Goal: Task Accomplishment & Management: Use online tool/utility

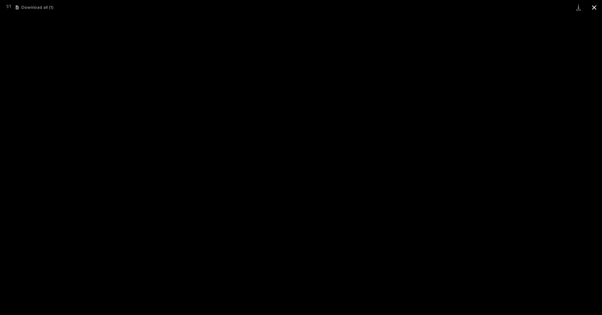
scroll to position [16, 0]
click at [593, 7] on button "Close gallery" at bounding box center [594, 7] width 16 height 15
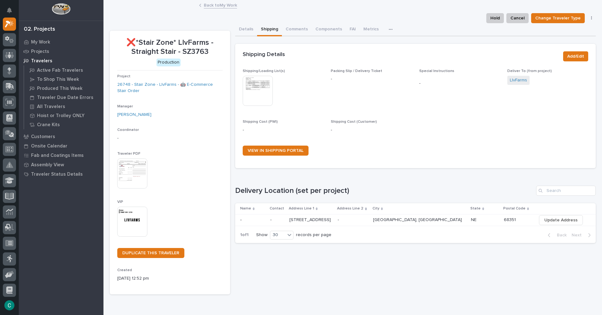
click at [248, 25] on button "Details" at bounding box center [246, 29] width 22 height 13
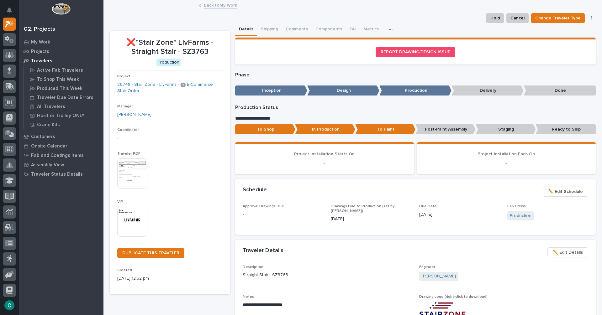
click at [208, 6] on link "Back to My Work" at bounding box center [220, 4] width 33 height 7
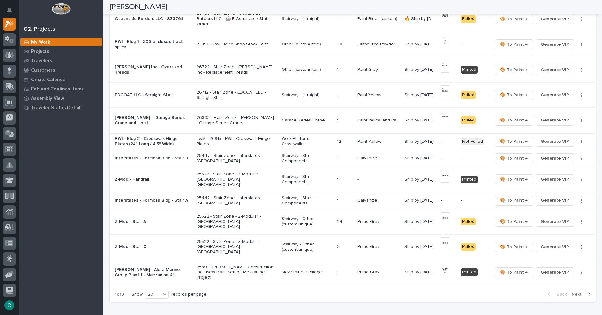
scroll to position [313, 0]
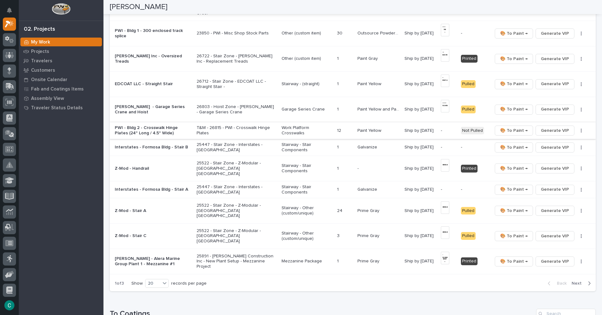
click at [560, 133] on span "Generate VIP" at bounding box center [555, 131] width 28 height 8
click at [549, 150] on span "Generate VIP" at bounding box center [555, 148] width 28 height 8
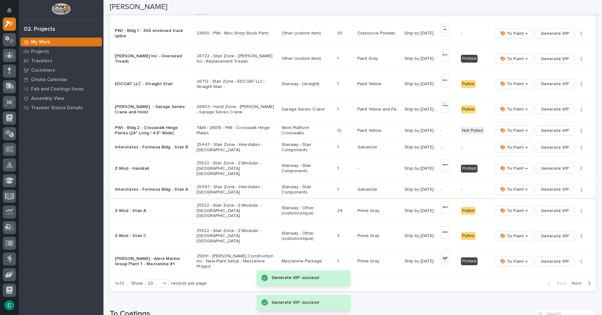
click at [549, 191] on span "Generate VIP" at bounding box center [555, 190] width 28 height 8
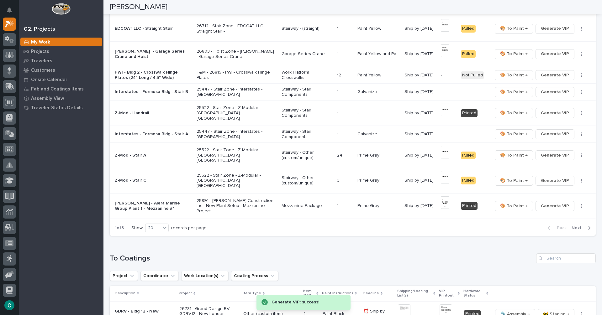
scroll to position [376, 0]
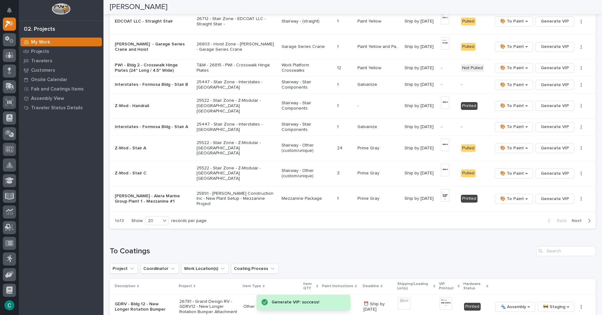
click at [572, 223] on span "Next" at bounding box center [578, 221] width 14 height 6
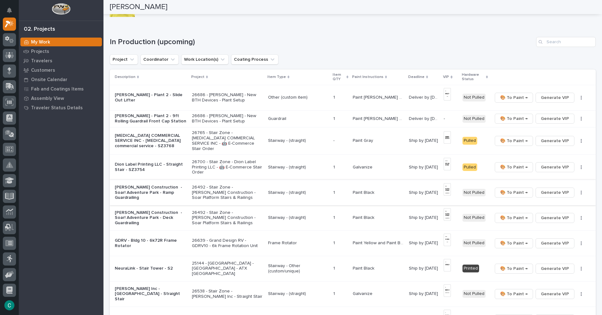
scroll to position [8, 0]
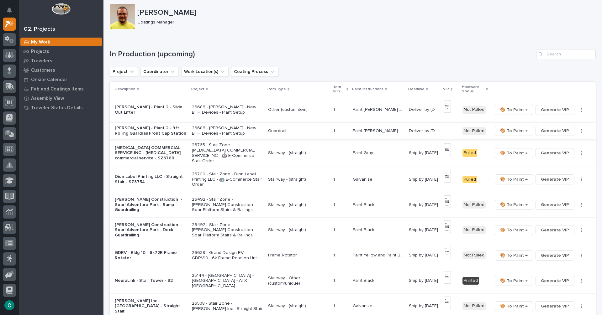
click at [541, 131] on span "Generate VIP" at bounding box center [555, 131] width 28 height 8
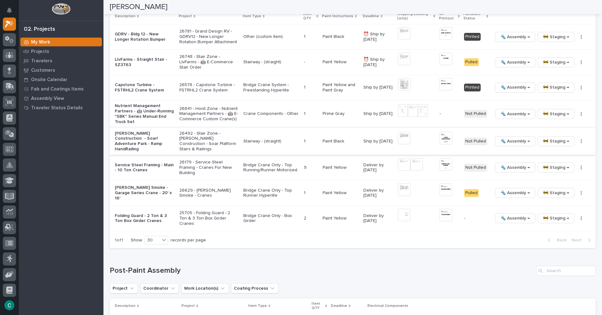
scroll to position [666, 0]
click at [543, 190] on span "🚧 Staging →" at bounding box center [556, 192] width 26 height 8
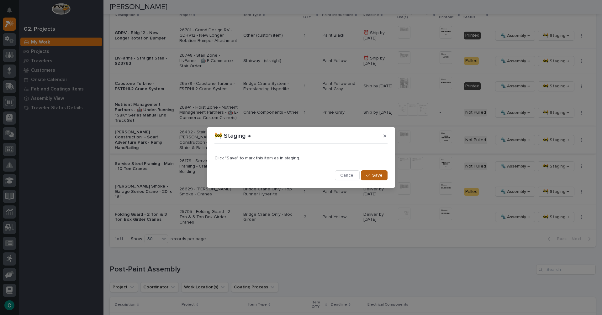
click at [378, 176] on span "Save" at bounding box center [377, 176] width 10 height 6
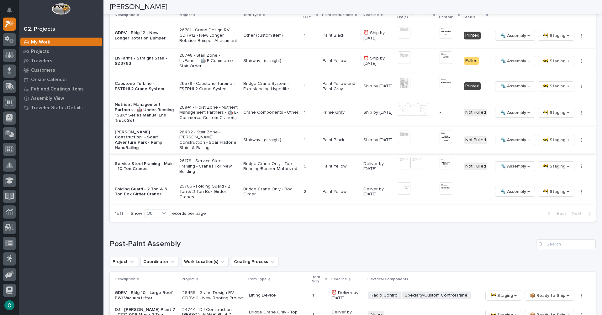
click at [400, 137] on img at bounding box center [404, 137] width 13 height 13
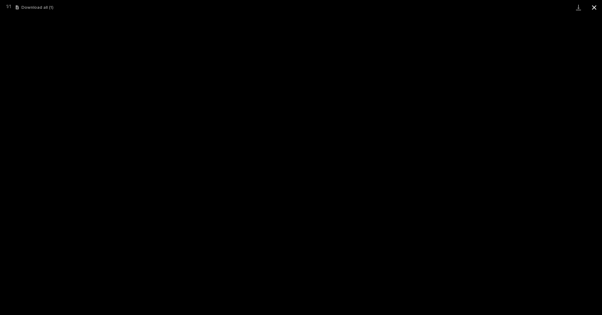
click at [594, 7] on button "Close gallery" at bounding box center [594, 7] width 16 height 15
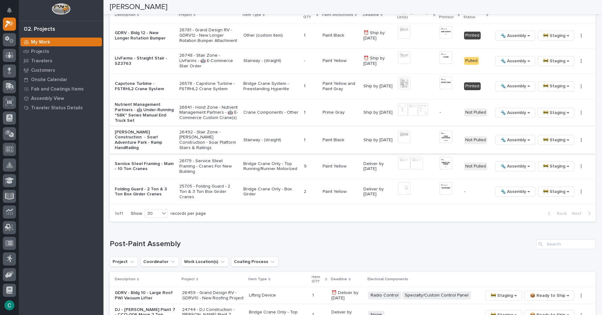
click at [544, 138] on span "🚧 Staging →" at bounding box center [556, 140] width 26 height 8
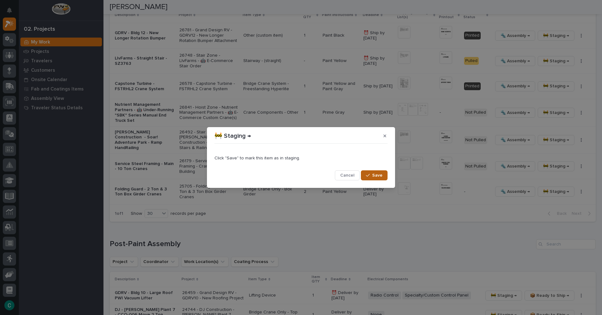
click at [379, 176] on span "Save" at bounding box center [377, 176] width 10 height 6
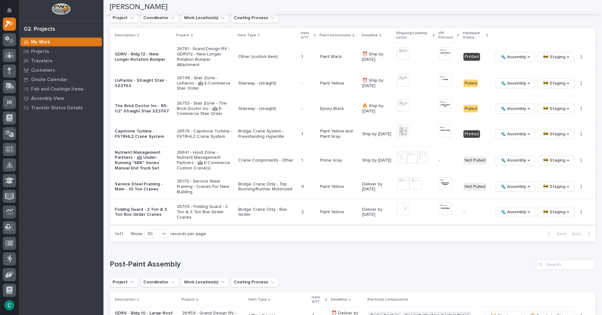
scroll to position [635, 0]
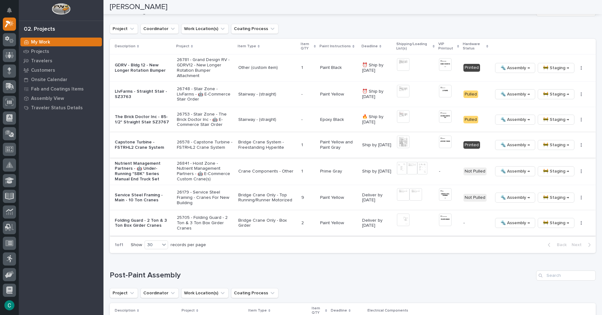
click at [495, 143] on button "🔩 Assembly →" at bounding box center [515, 145] width 40 height 10
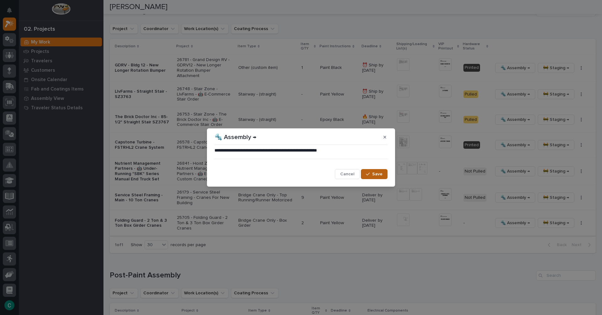
click at [383, 174] on button "Save" at bounding box center [374, 174] width 27 height 10
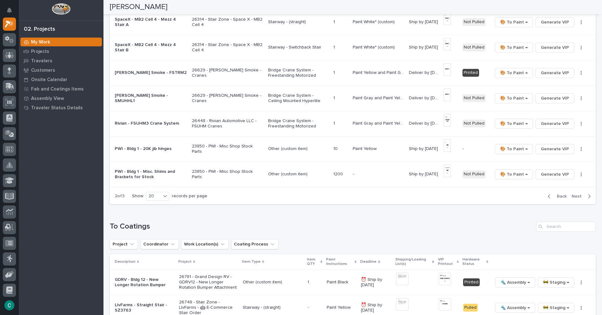
scroll to position [385, 0]
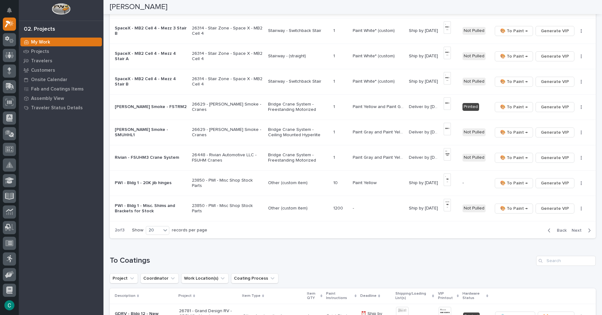
click at [574, 230] on span "Next" at bounding box center [578, 231] width 14 height 6
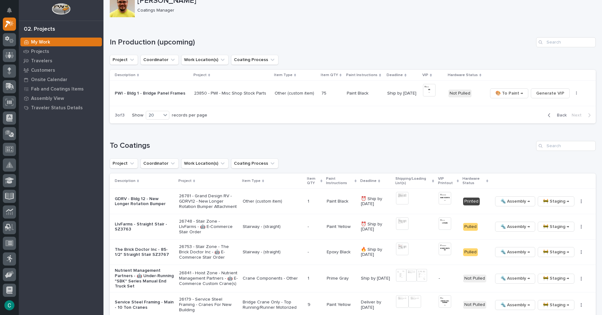
scroll to position [31, 0]
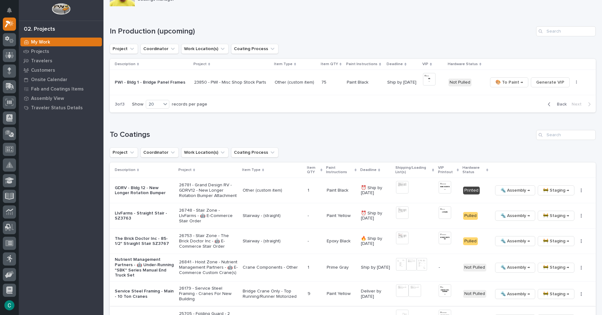
click at [553, 107] on span "Back" at bounding box center [559, 105] width 13 height 6
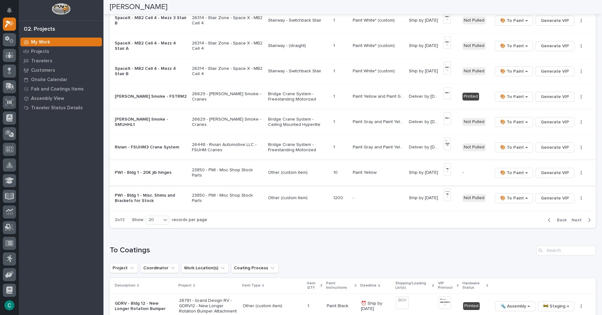
scroll to position [490, 0]
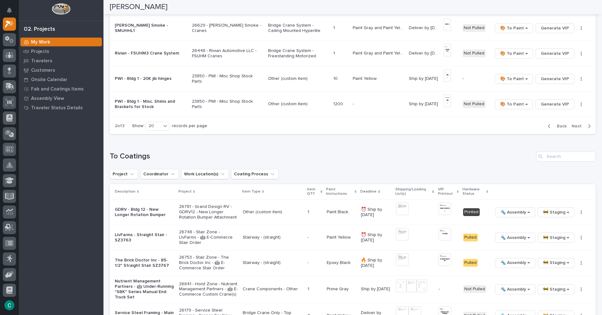
click at [556, 127] on span "Back" at bounding box center [559, 126] width 13 height 6
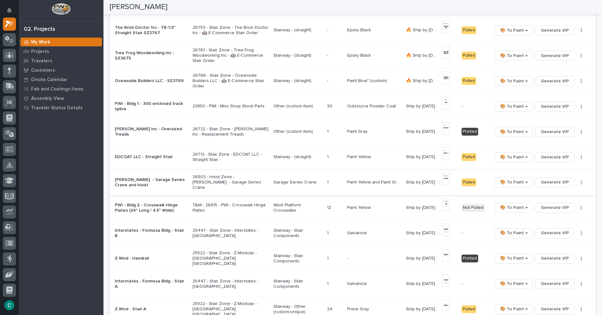
scroll to position [243, 0]
